Goal: Task Accomplishment & Management: Complete application form

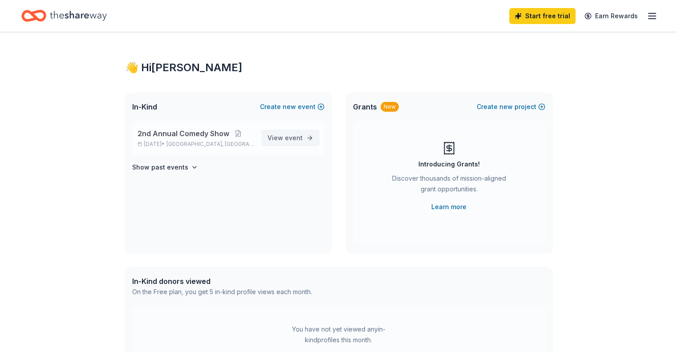
click at [295, 139] on span "event" at bounding box center [294, 138] width 18 height 8
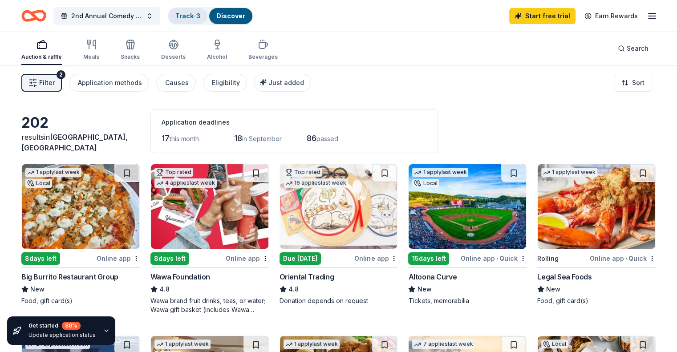
click at [200, 16] on link "Track · 3" at bounding box center [187, 16] width 25 height 8
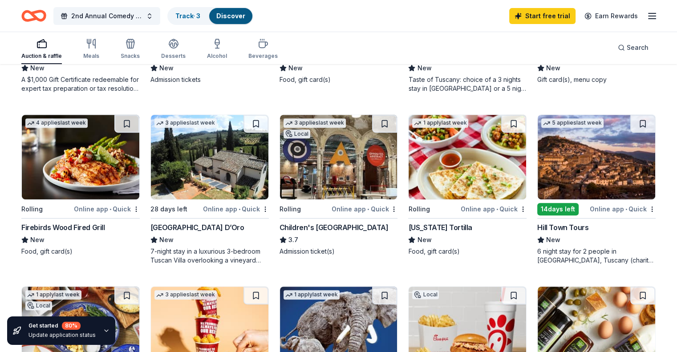
scroll to position [445, 0]
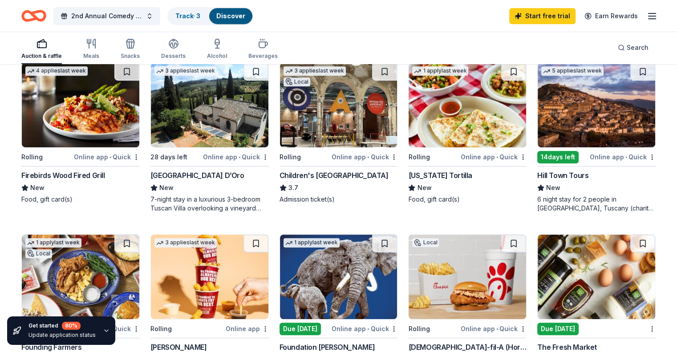
click at [488, 176] on div "California Tortilla" at bounding box center [467, 175] width 118 height 11
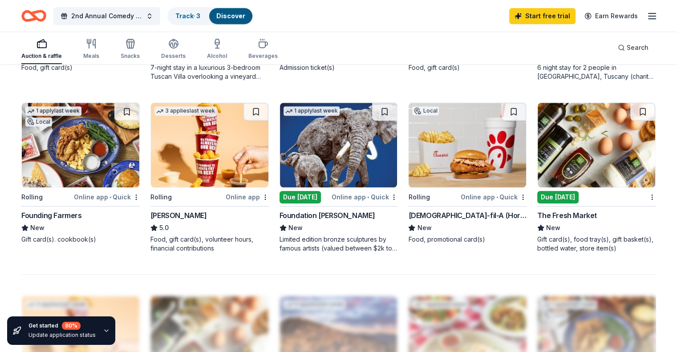
scroll to position [579, 0]
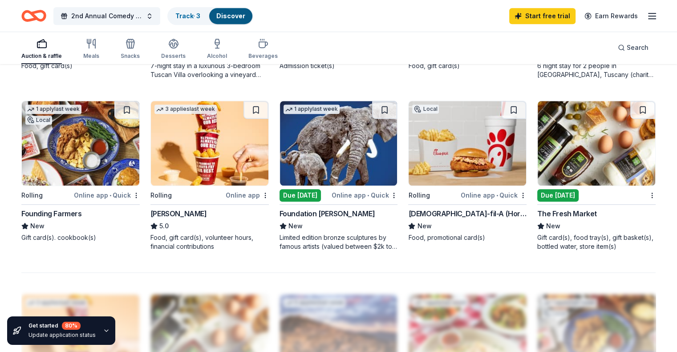
click at [73, 210] on div "Founding Farmers" at bounding box center [51, 213] width 61 height 11
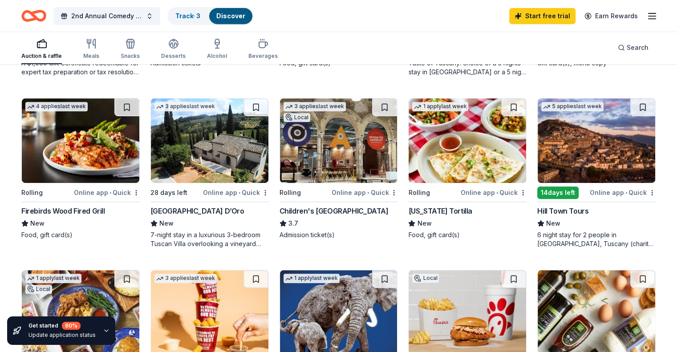
scroll to position [365, 0]
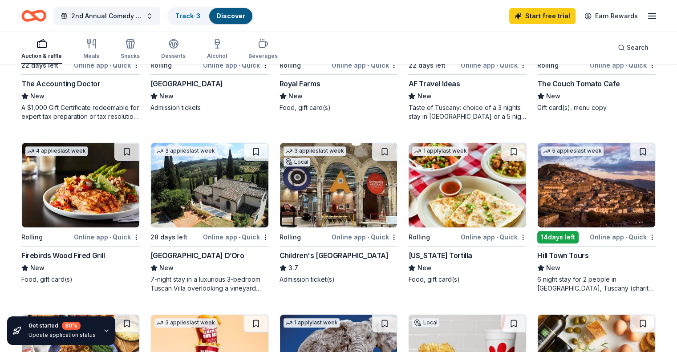
click at [107, 197] on img at bounding box center [81, 185] width 118 height 85
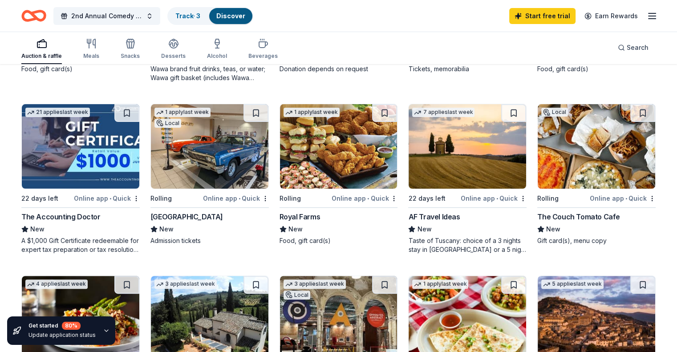
scroll to position [232, 0]
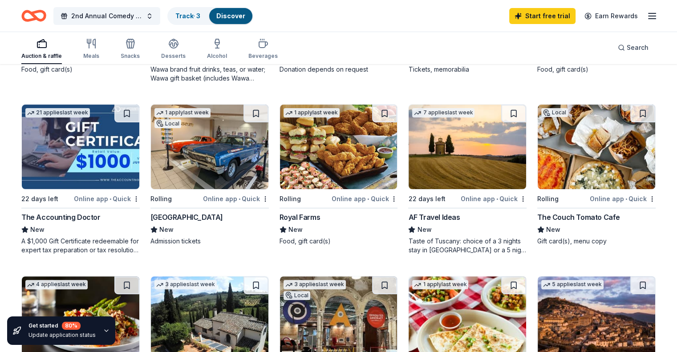
click at [346, 171] on img at bounding box center [339, 147] width 118 height 85
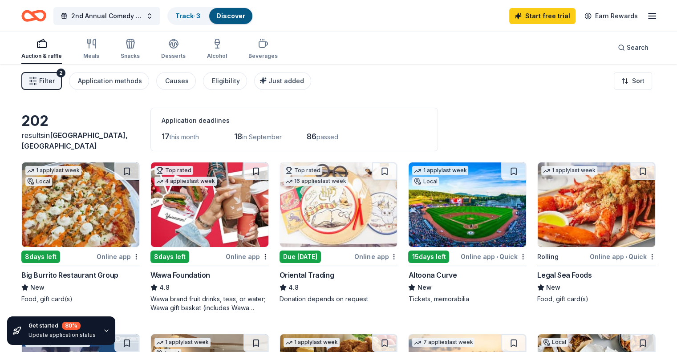
scroll to position [0, 0]
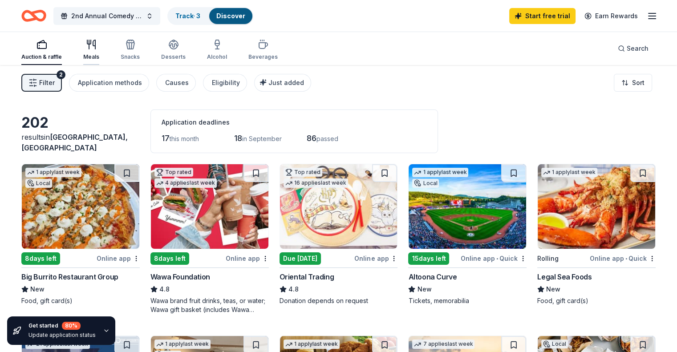
click at [99, 46] on div "button" at bounding box center [91, 44] width 16 height 11
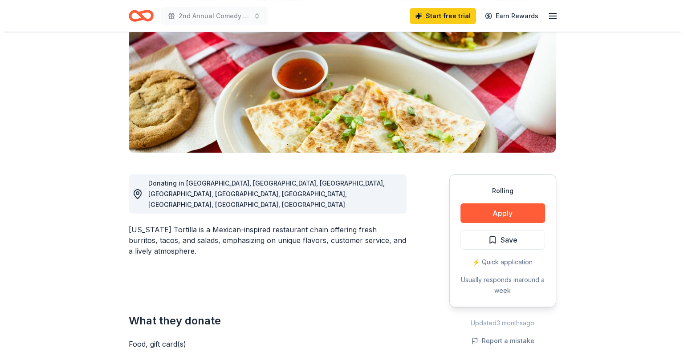
scroll to position [134, 0]
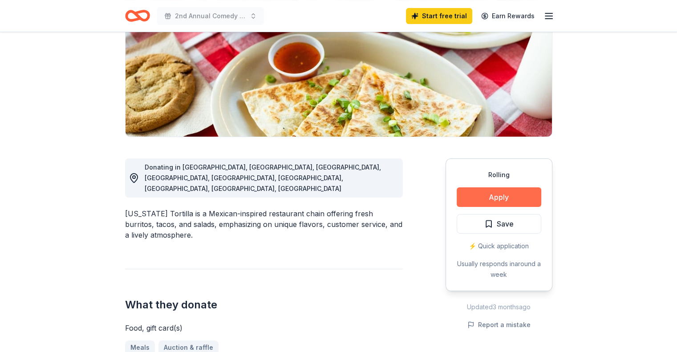
click at [465, 192] on button "Apply" at bounding box center [499, 198] width 85 height 20
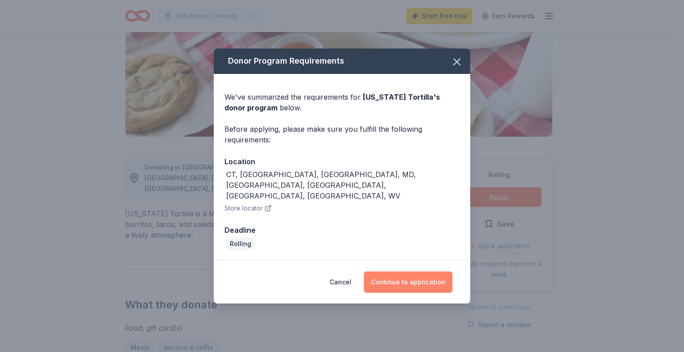
click at [410, 273] on button "Continue to application" at bounding box center [408, 282] width 89 height 21
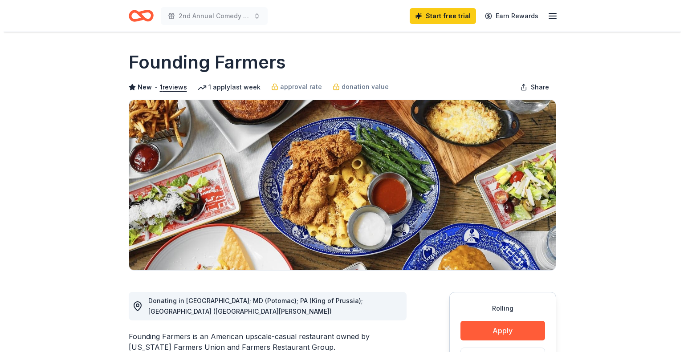
scroll to position [134, 0]
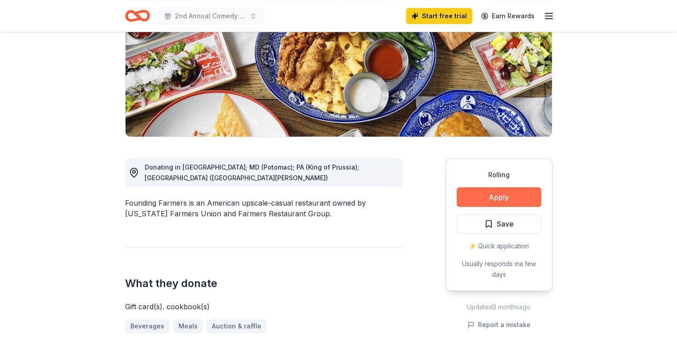
click at [481, 196] on button "Apply" at bounding box center [499, 198] width 85 height 20
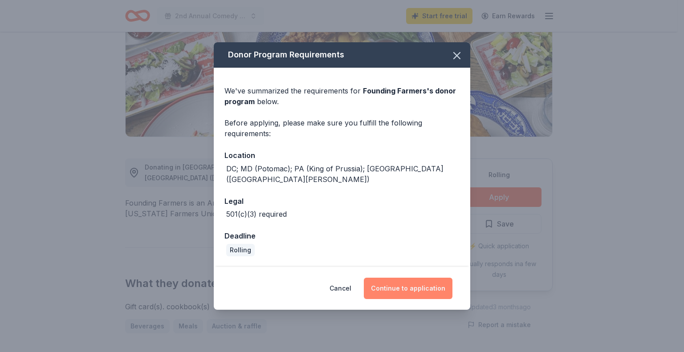
click at [417, 283] on button "Continue to application" at bounding box center [408, 288] width 89 height 21
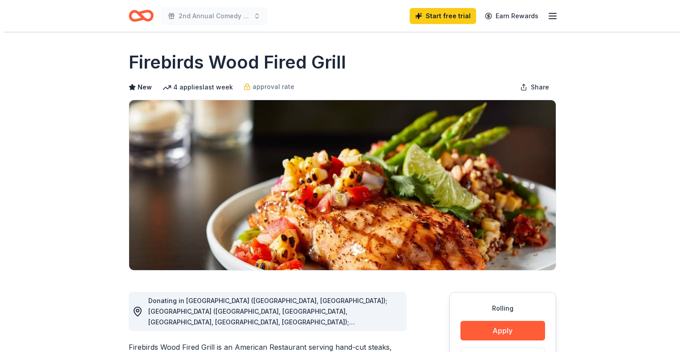
scroll to position [134, 0]
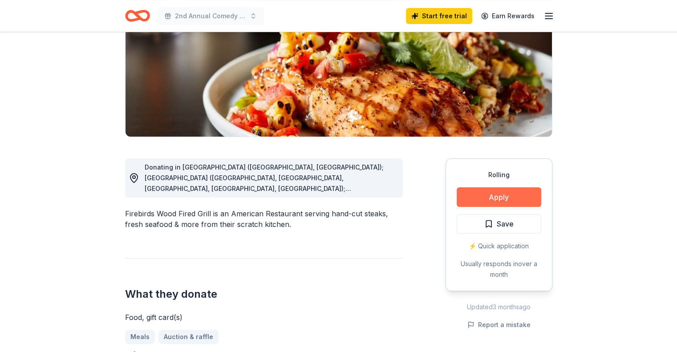
click at [519, 196] on button "Apply" at bounding box center [499, 198] width 85 height 20
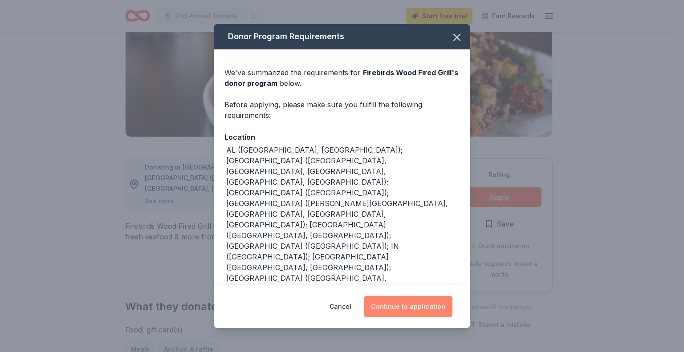
click at [409, 313] on button "Continue to application" at bounding box center [408, 306] width 89 height 21
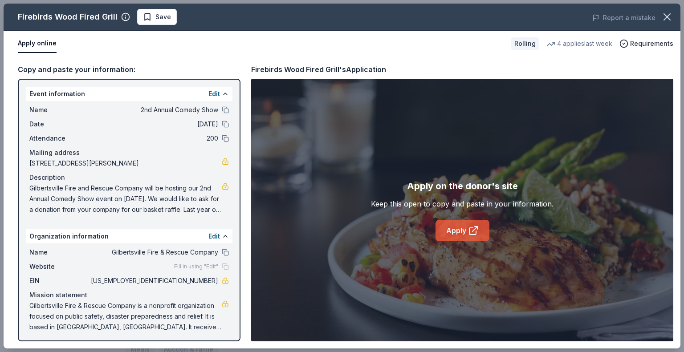
click at [460, 223] on link "Apply" at bounding box center [463, 230] width 54 height 21
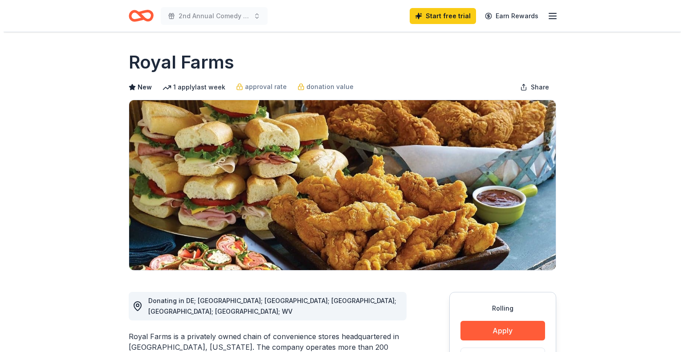
scroll to position [89, 0]
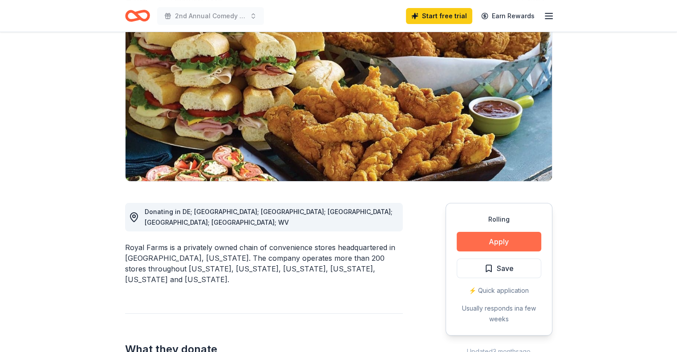
click at [497, 239] on button "Apply" at bounding box center [499, 242] width 85 height 20
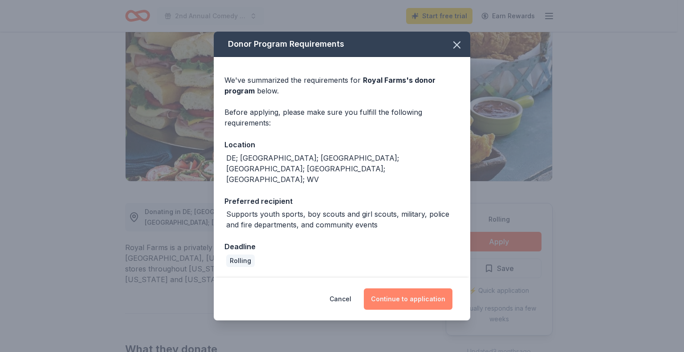
click at [412, 289] on button "Continue to application" at bounding box center [408, 299] width 89 height 21
